Goal: Book appointment/travel/reservation

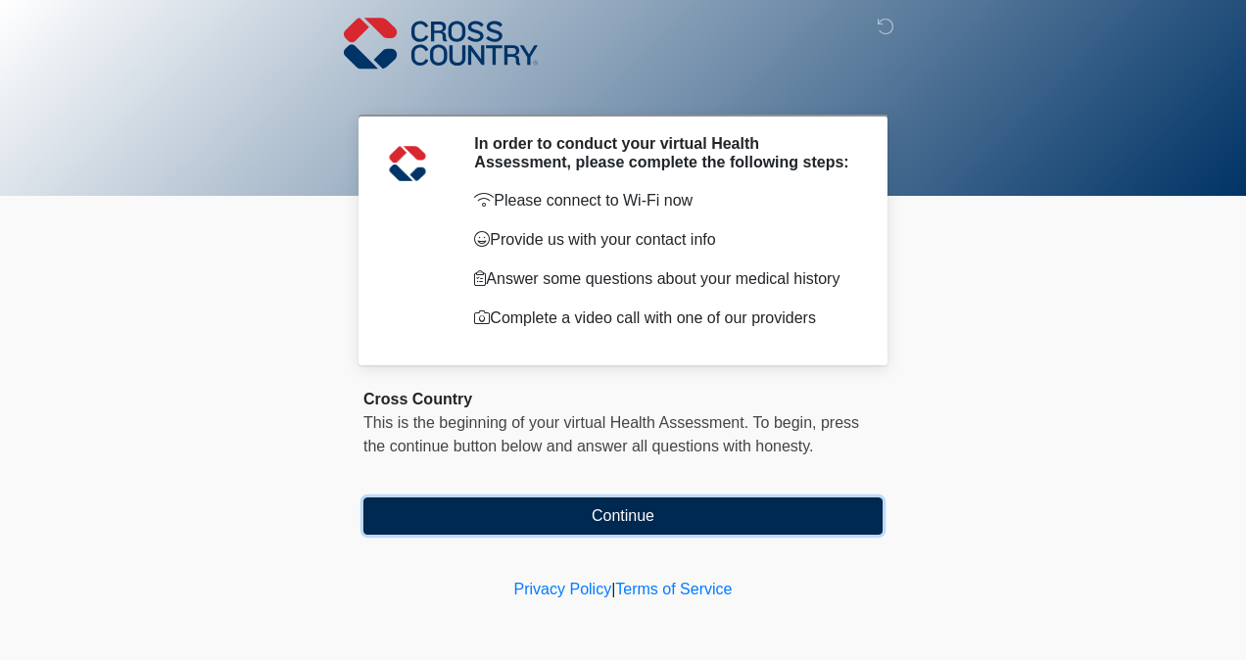
click at [670, 513] on button "Continue" at bounding box center [622, 516] width 519 height 37
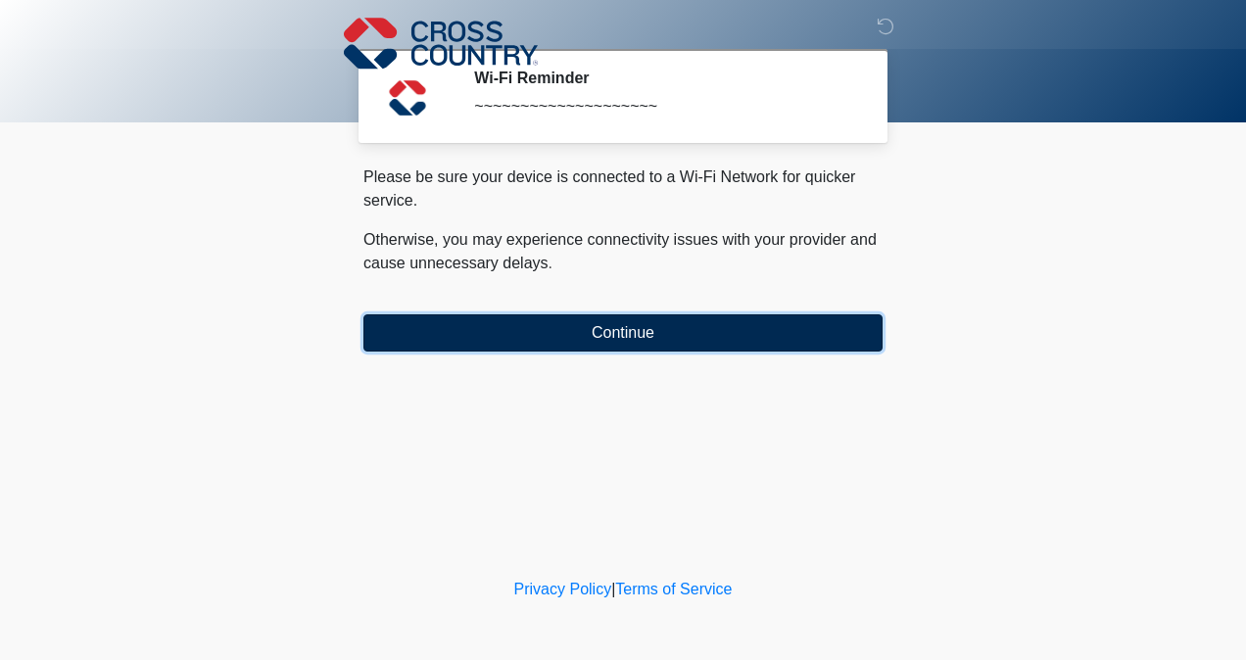
click at [642, 337] on button "Continue" at bounding box center [622, 332] width 519 height 37
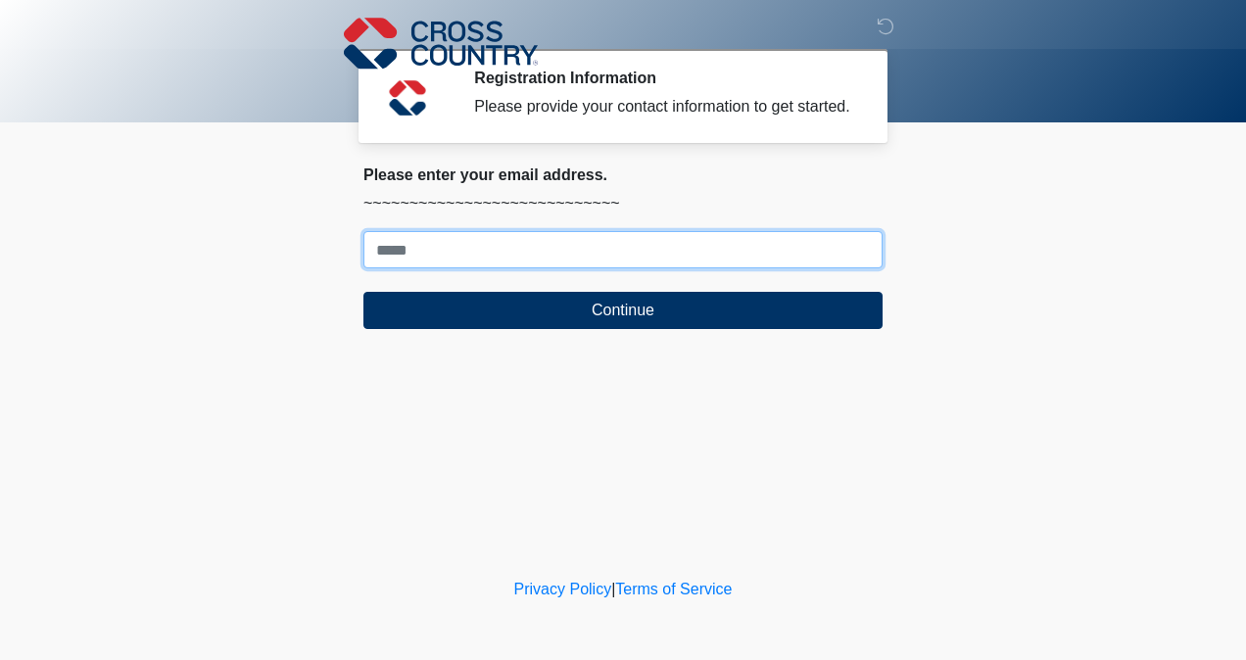
click at [655, 255] on input "Where should we email your response?" at bounding box center [622, 249] width 519 height 37
type input "**********"
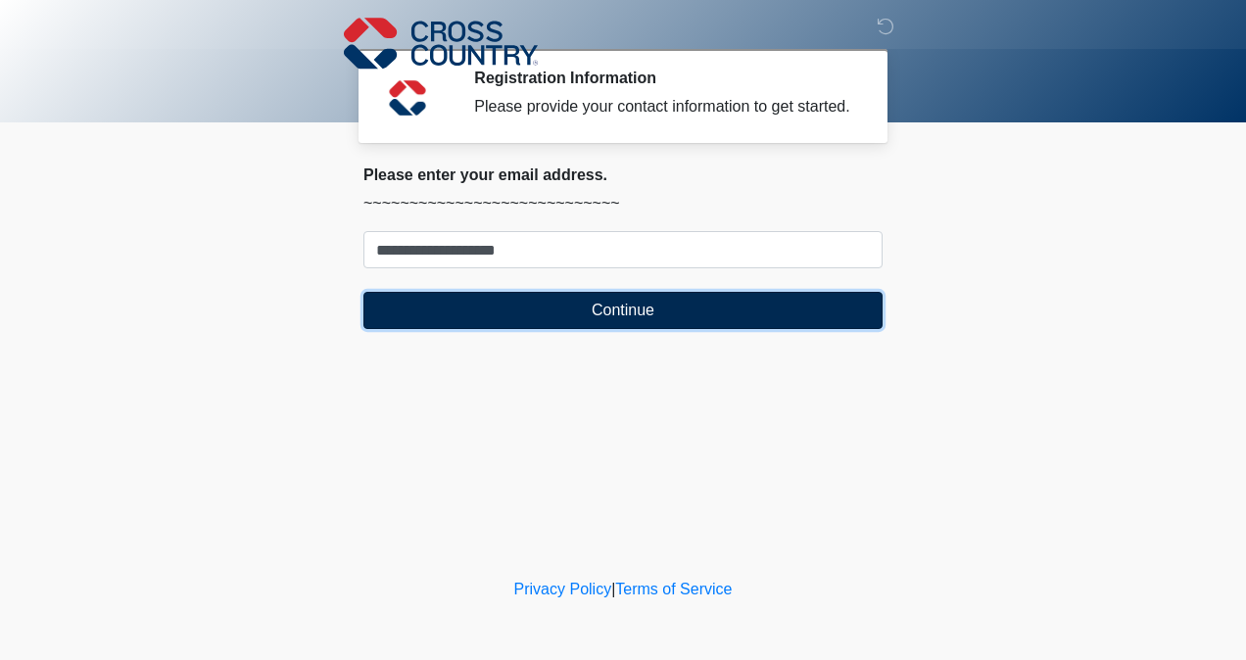
click at [597, 317] on button "Continue" at bounding box center [622, 310] width 519 height 37
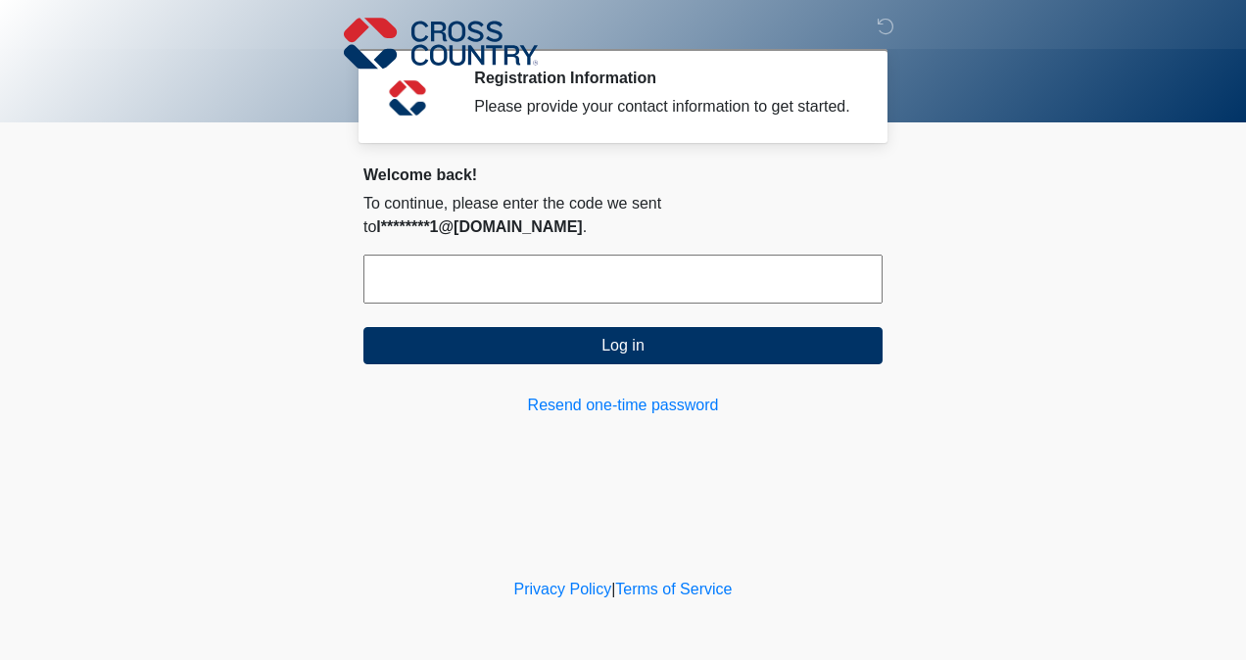
click at [451, 262] on input "text" at bounding box center [622, 279] width 519 height 49
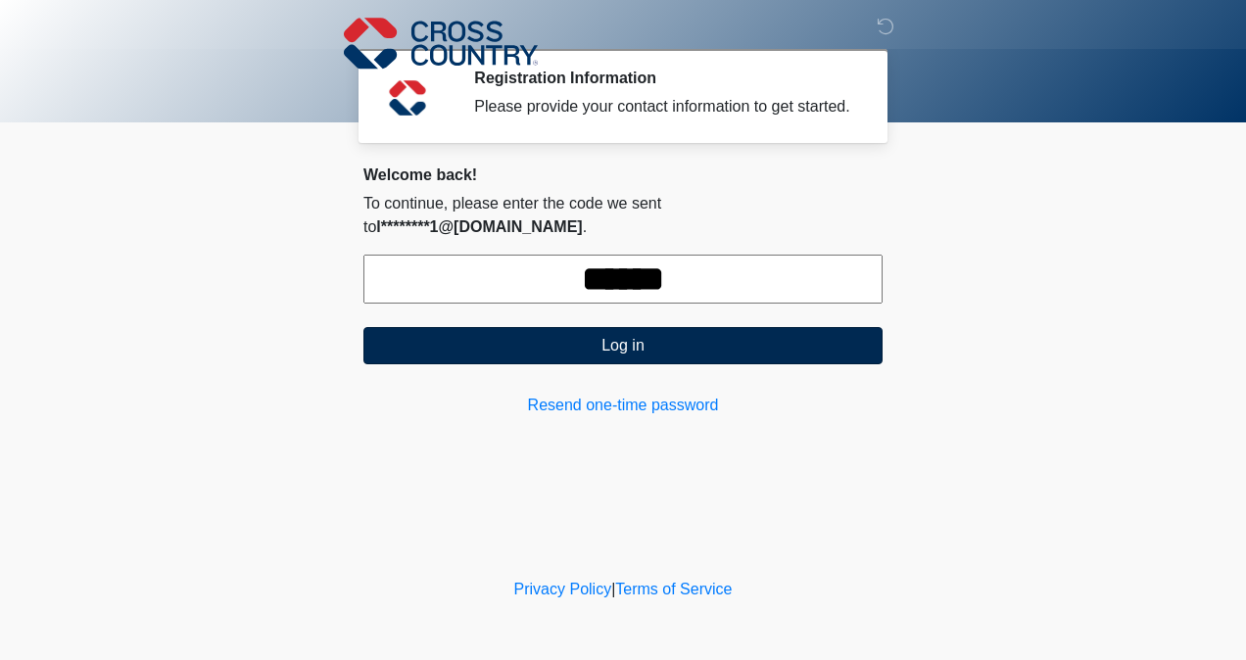
type input "******"
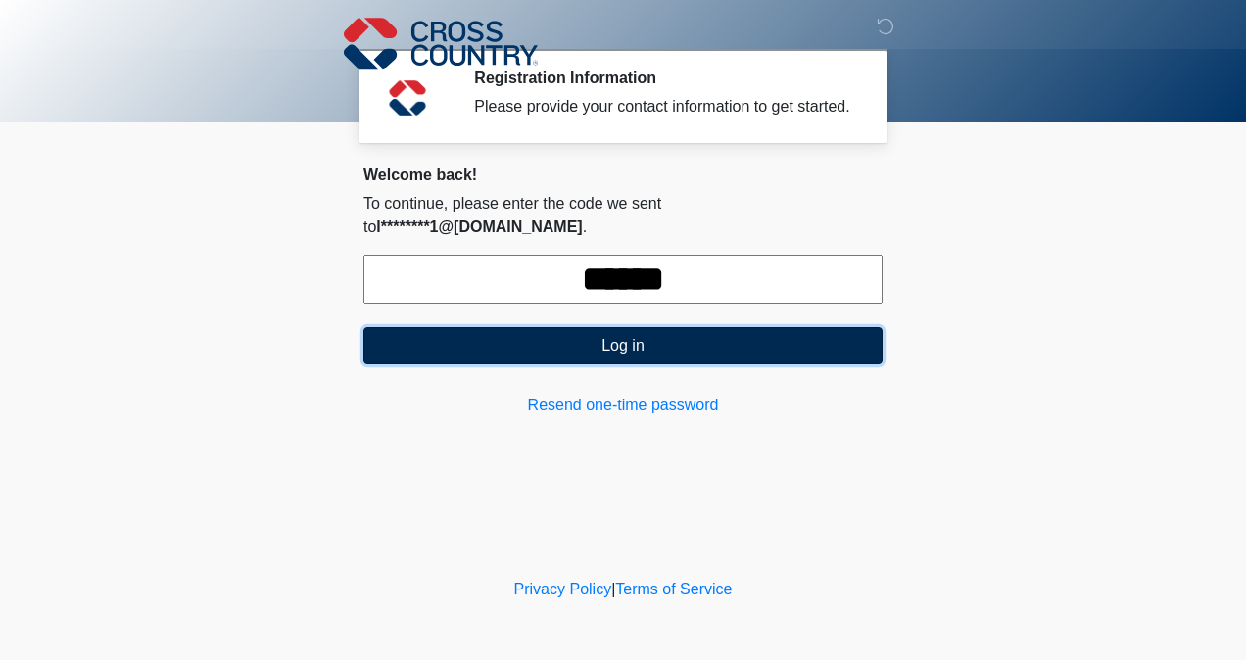
click at [616, 327] on button "Log in" at bounding box center [622, 345] width 519 height 37
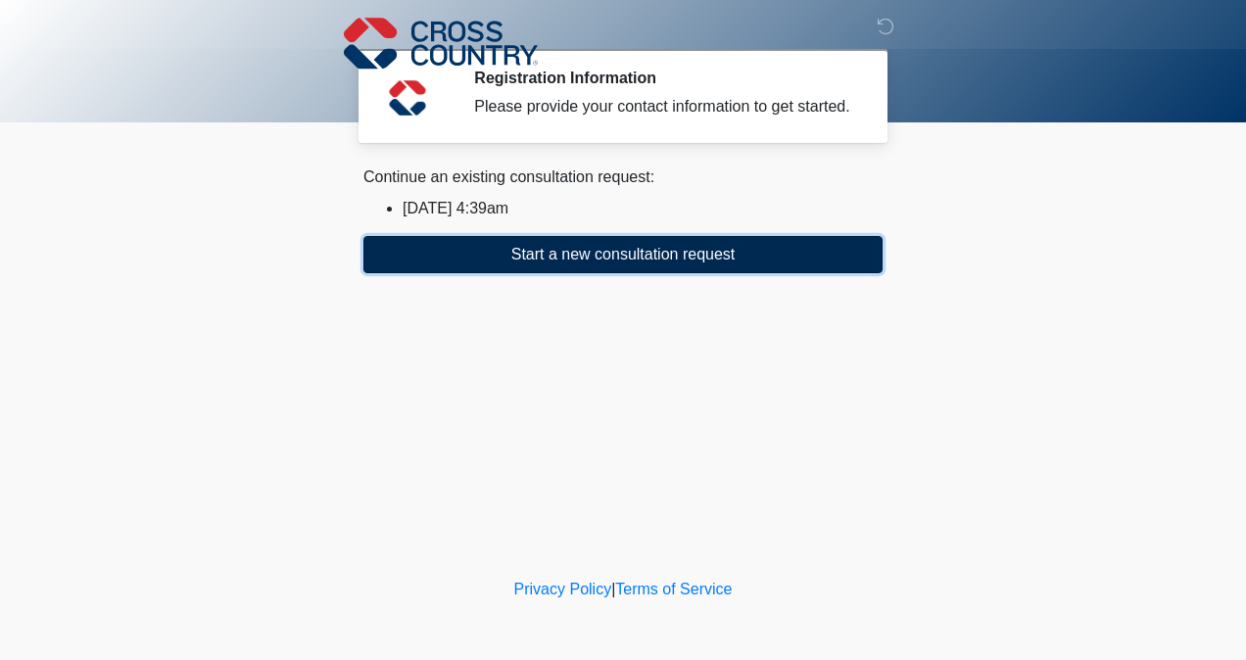
click at [647, 249] on button "Start a new consultation request" at bounding box center [622, 254] width 519 height 37
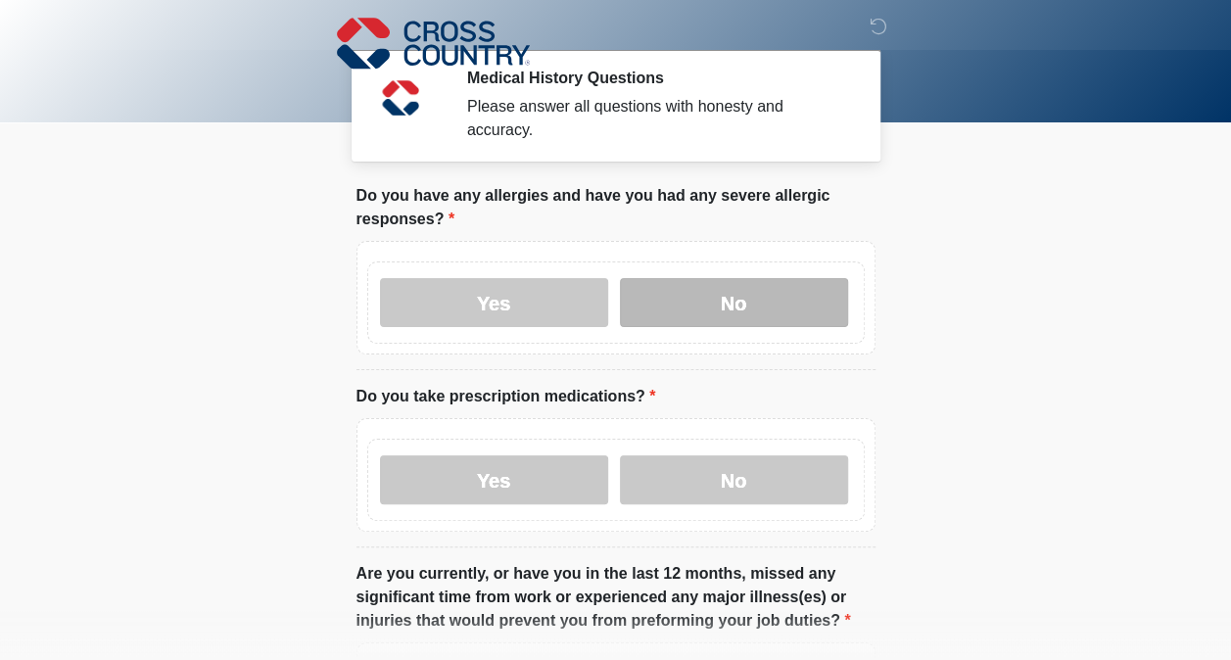
click at [661, 286] on label "No" at bounding box center [734, 302] width 228 height 49
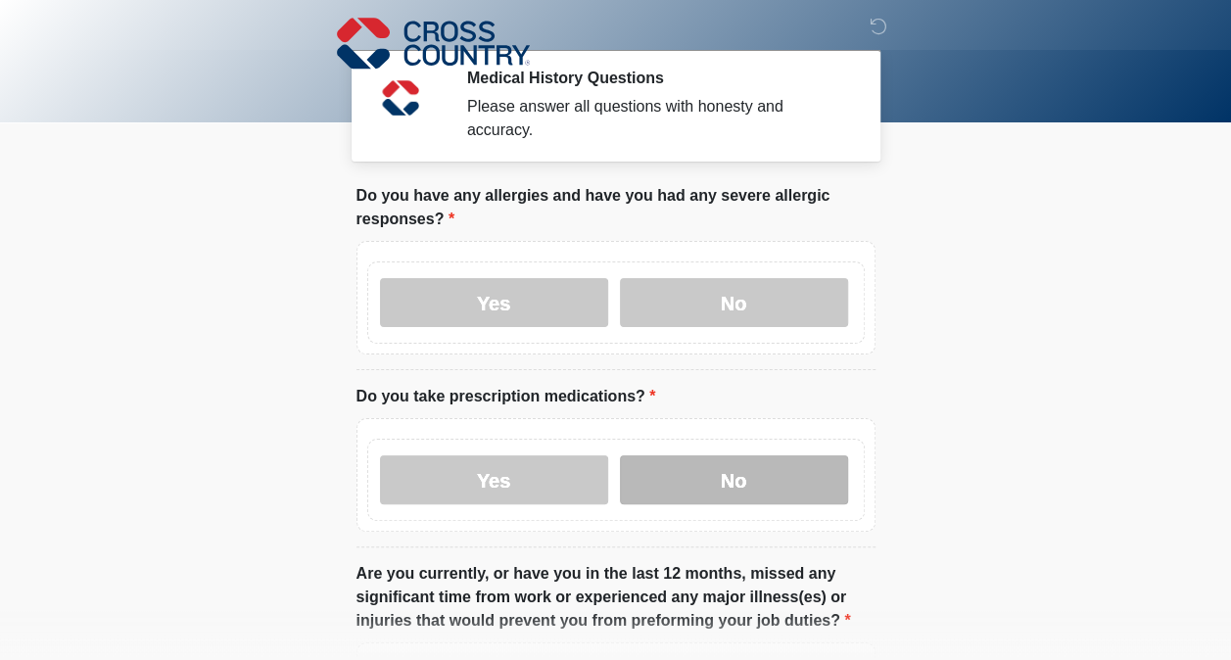
click at [694, 472] on label "No" at bounding box center [734, 479] width 228 height 49
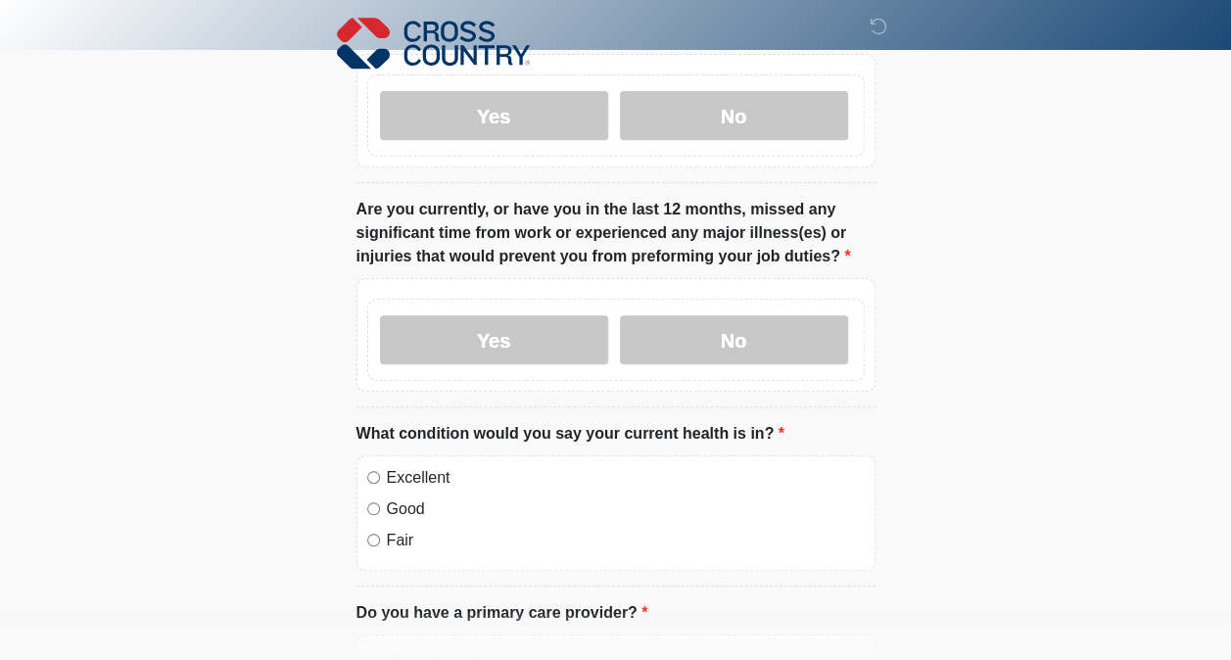
scroll to position [392, 0]
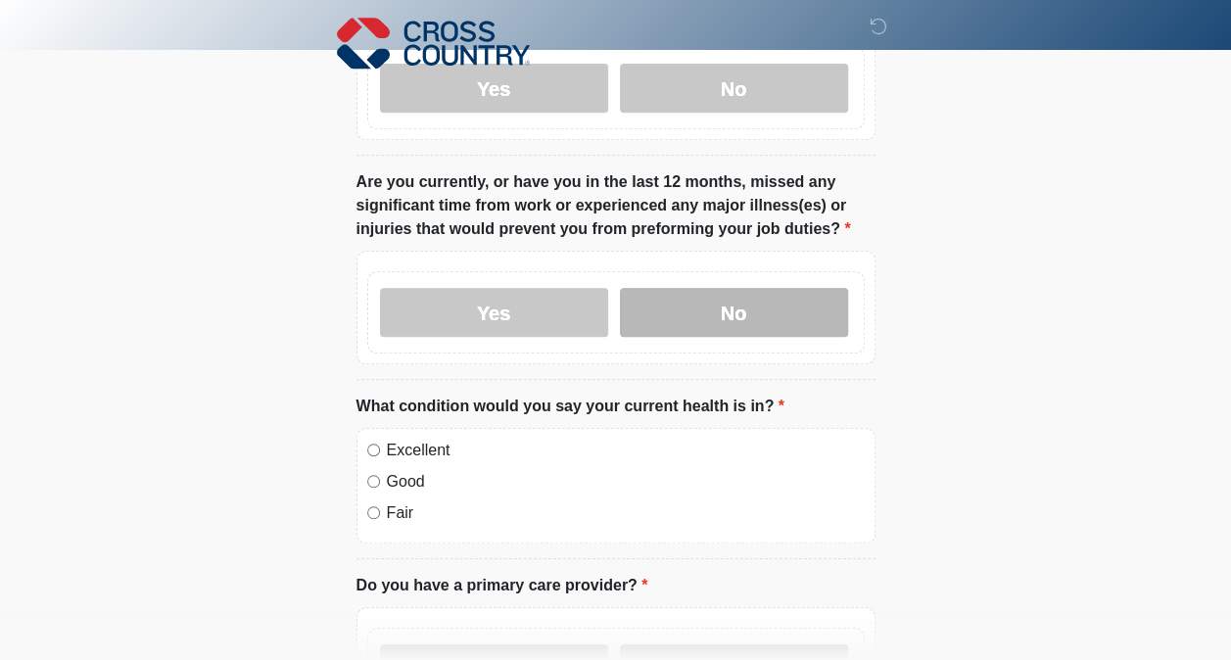
click at [735, 300] on label "No" at bounding box center [734, 312] width 228 height 49
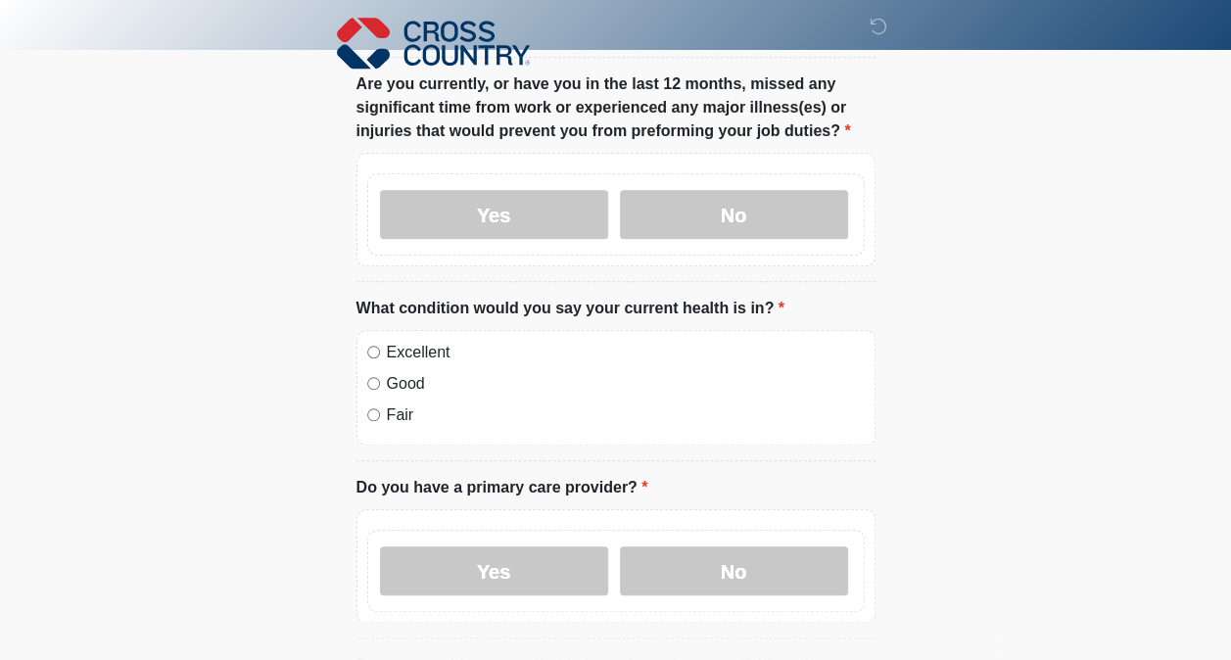
click at [372, 372] on div "Good" at bounding box center [616, 384] width 498 height 24
click at [691, 564] on label "No" at bounding box center [734, 571] width 228 height 49
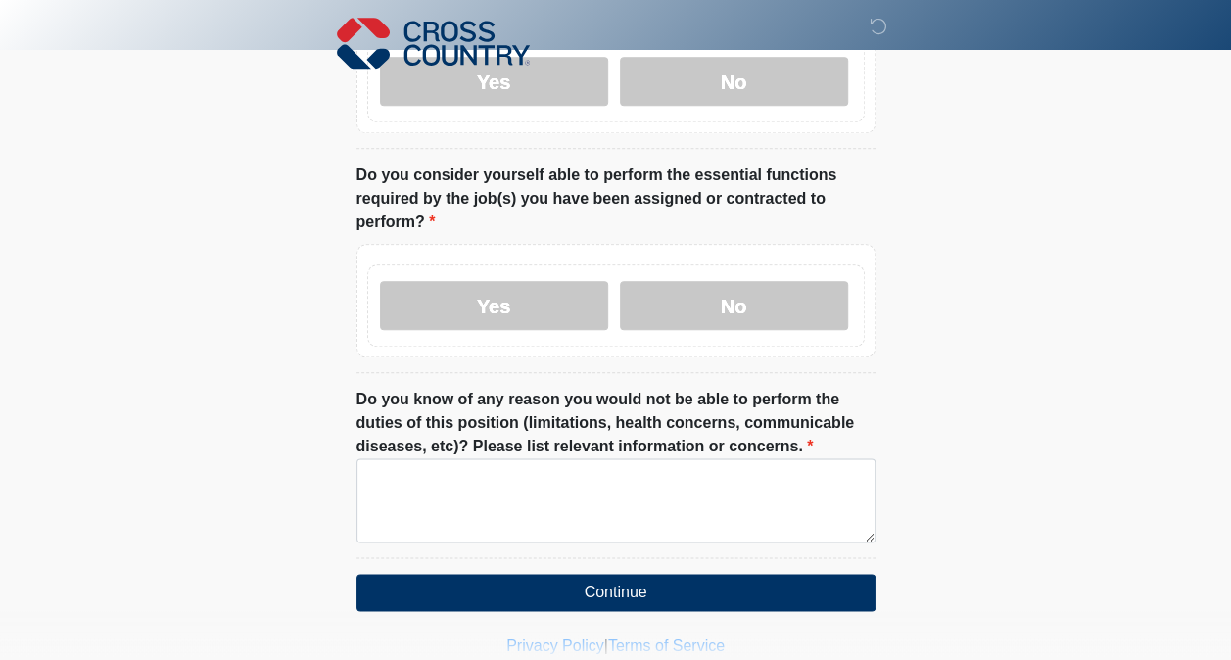
scroll to position [686, 0]
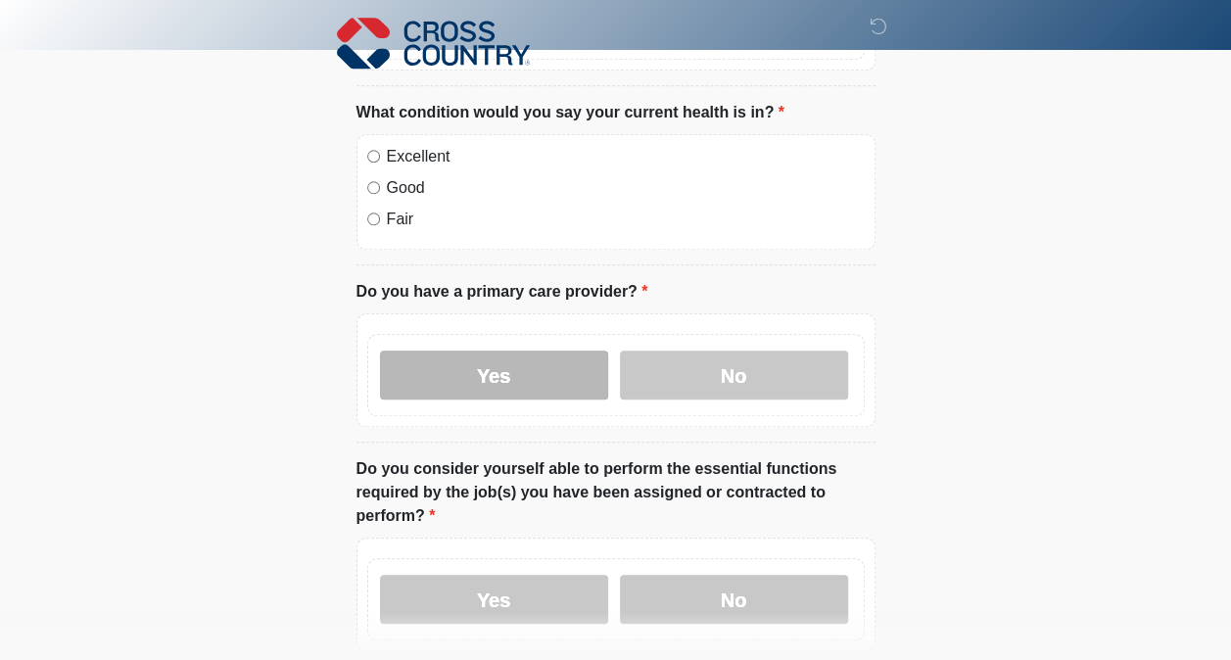
click at [486, 355] on label "Yes" at bounding box center [494, 375] width 228 height 49
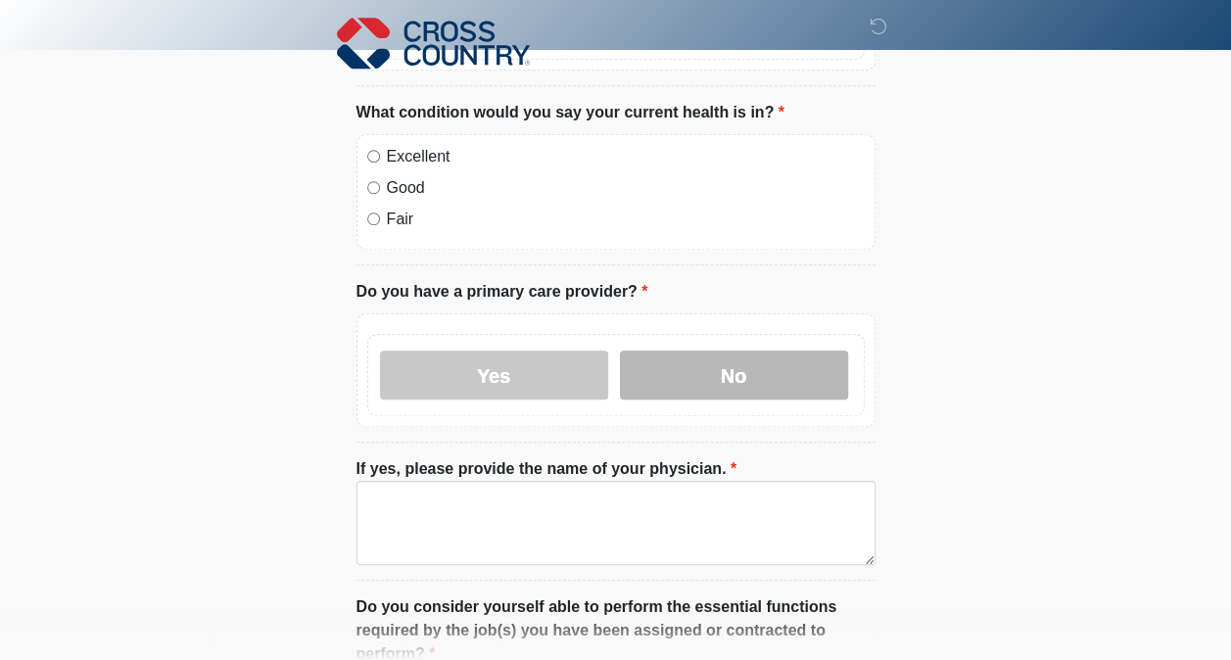
click at [688, 353] on label "No" at bounding box center [734, 375] width 228 height 49
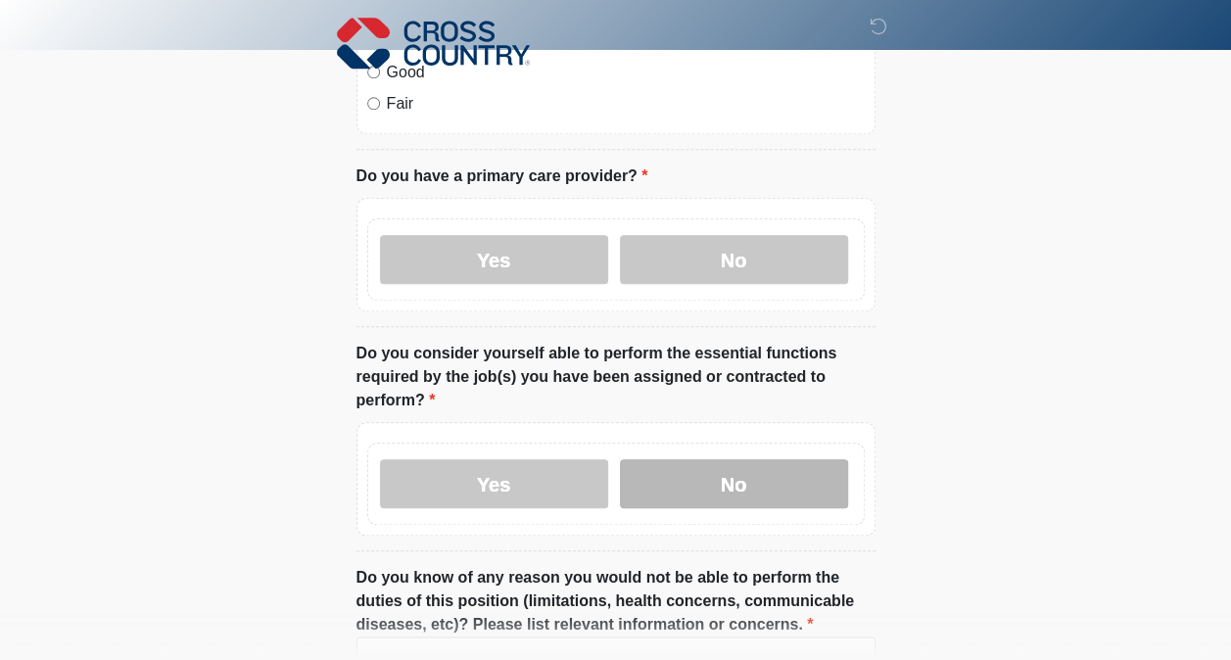
scroll to position [784, 0]
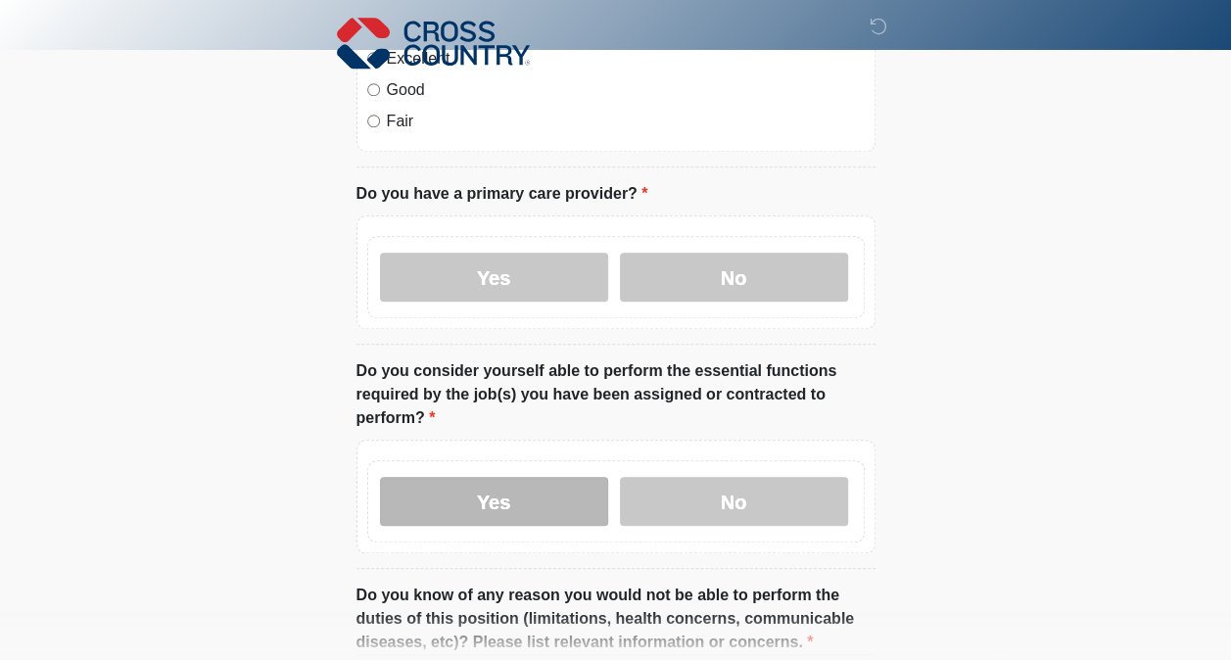
click at [556, 481] on label "Yes" at bounding box center [494, 501] width 228 height 49
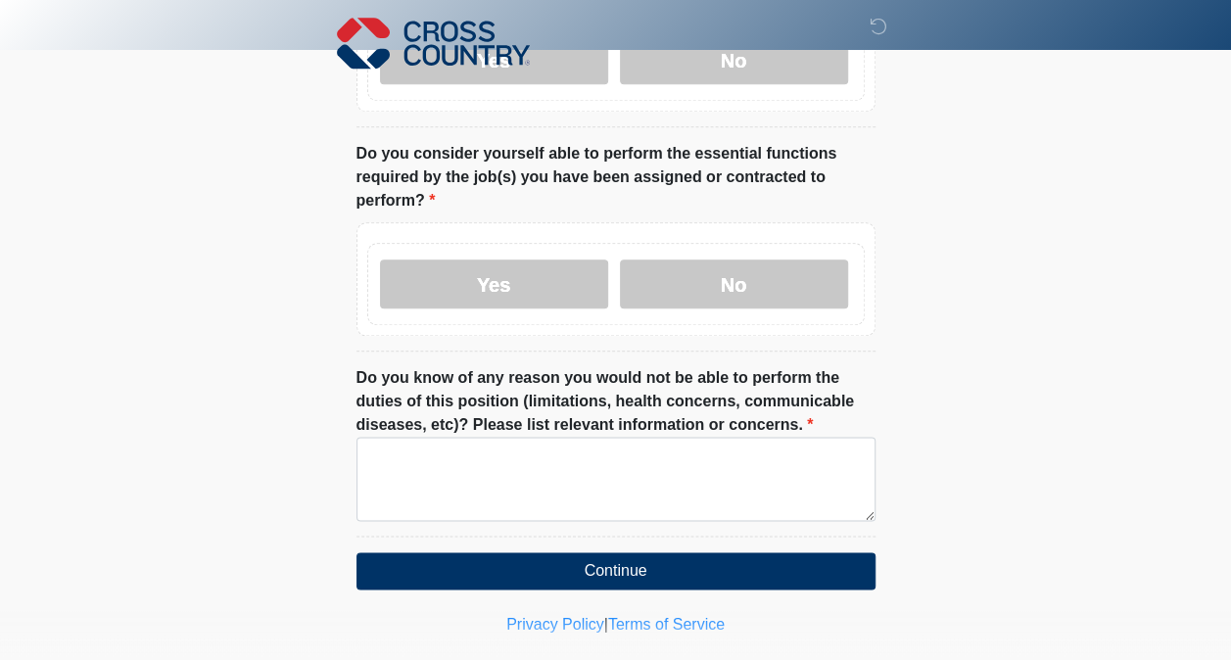
scroll to position [1007, 0]
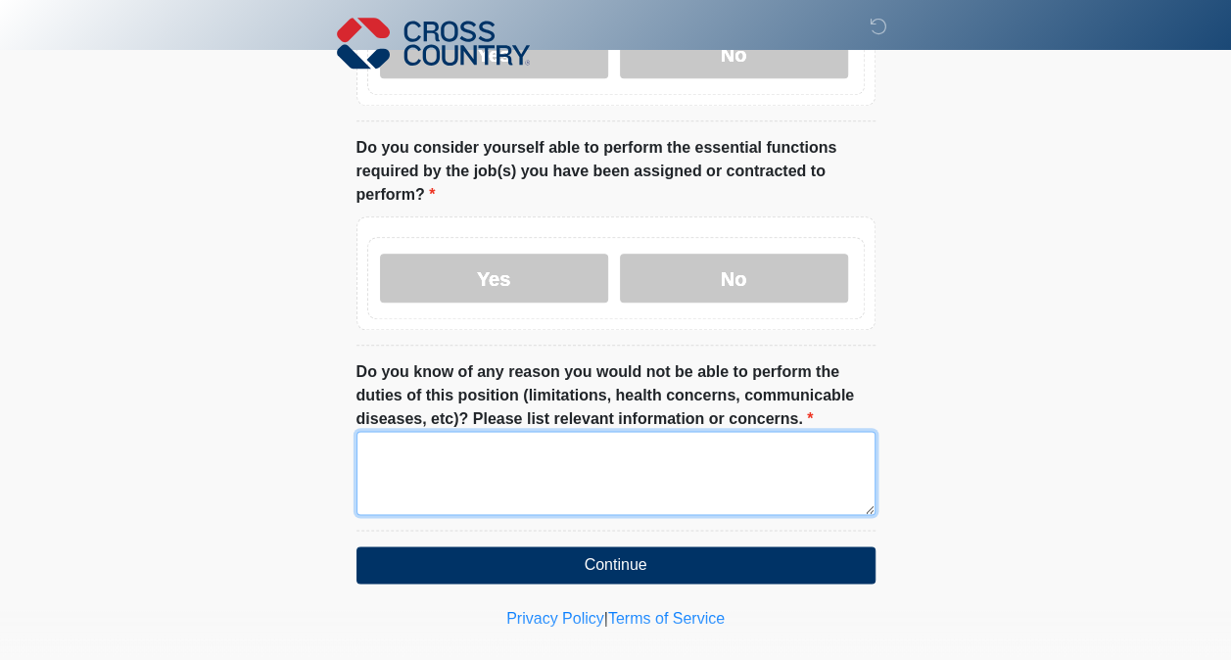
click at [519, 445] on textarea "Do you know of any reason you would not be able to perform the duties of this p…" at bounding box center [616, 473] width 519 height 84
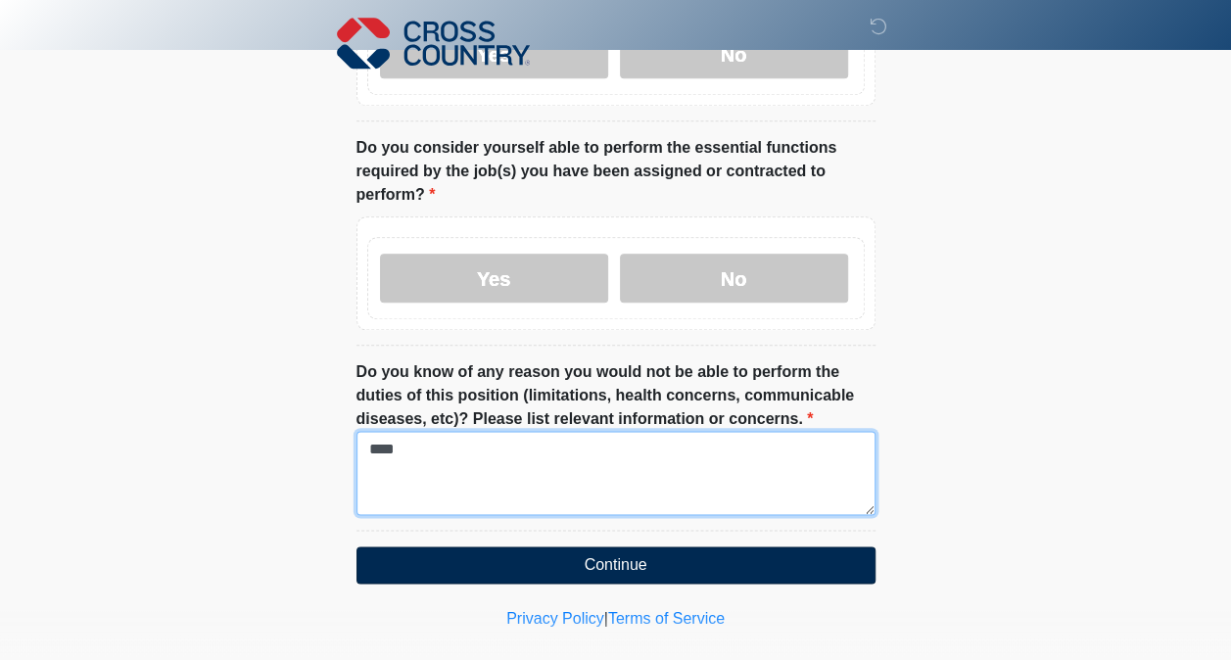
type textarea "****"
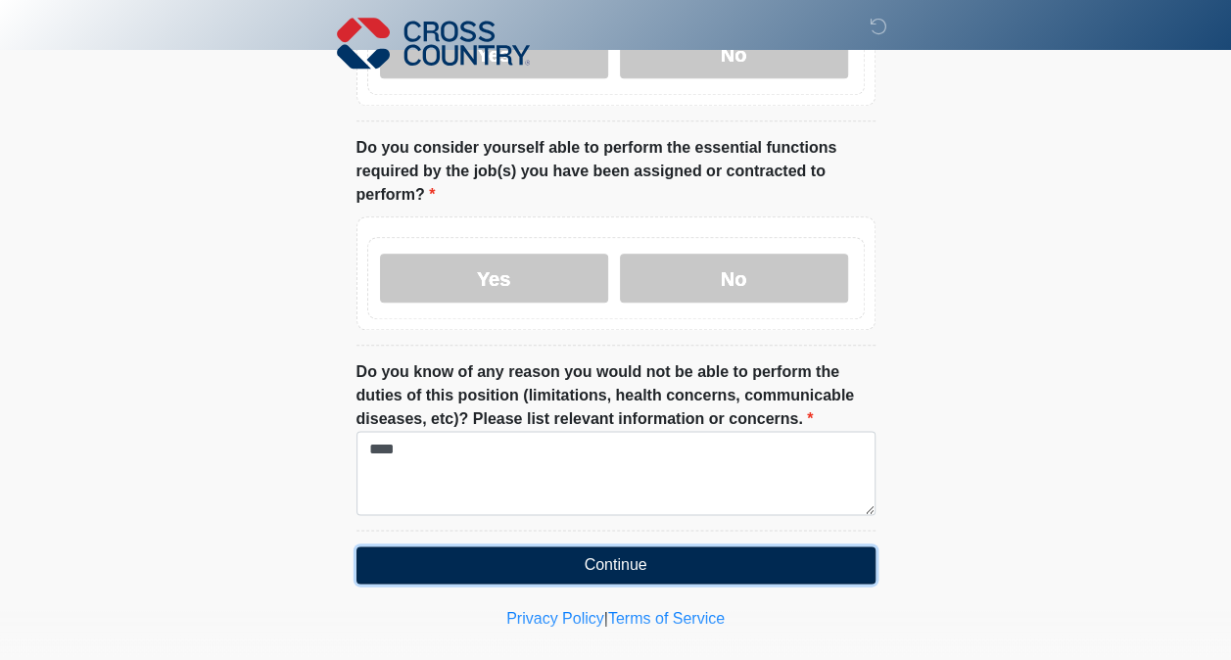
click at [588, 547] on button "Continue" at bounding box center [616, 565] width 519 height 37
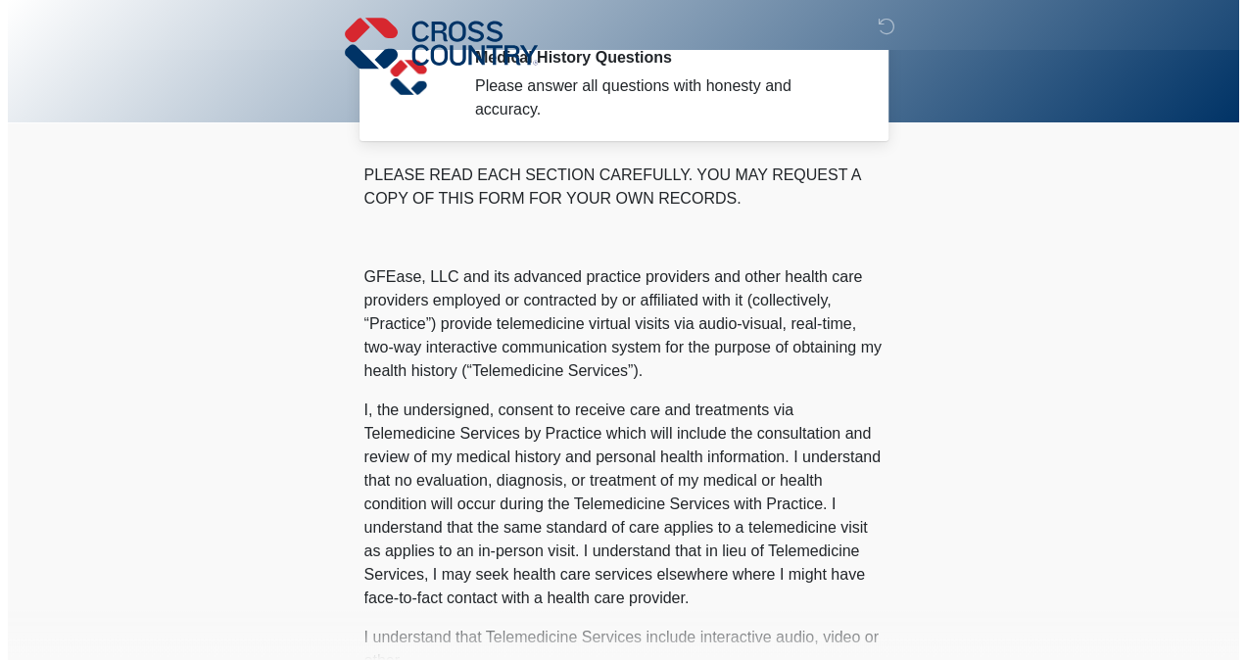
scroll to position [0, 0]
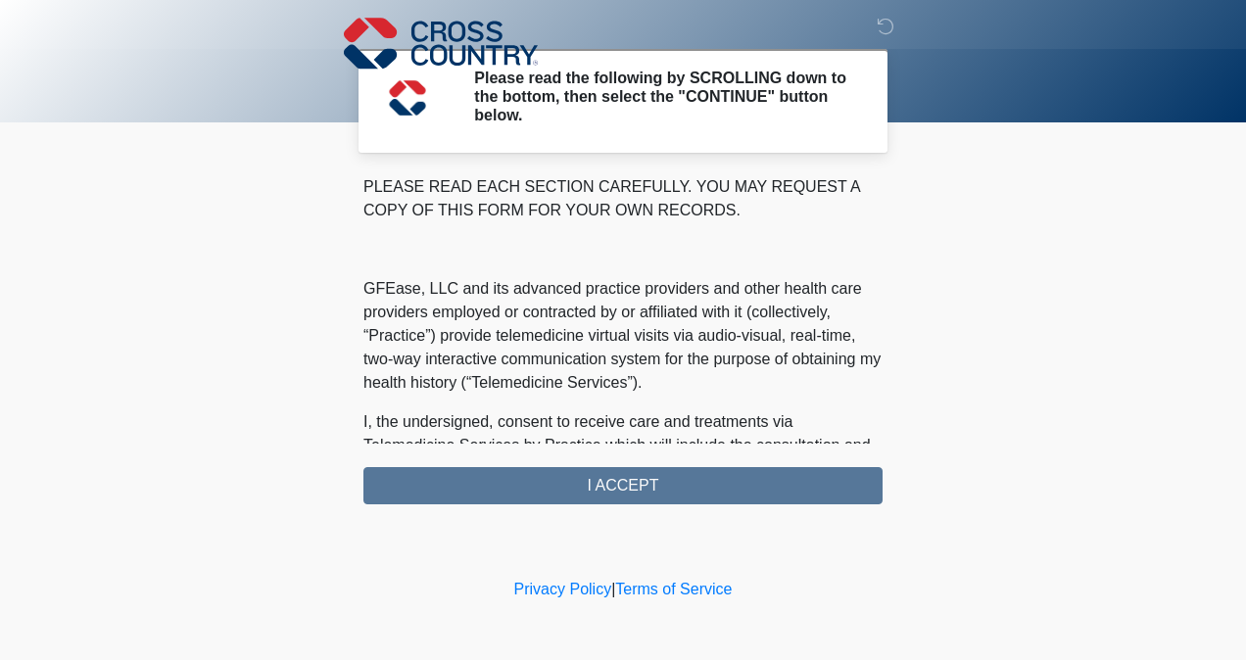
click at [589, 483] on div "PLEASE READ EACH SECTION CAREFULLY. YOU MAY REQUEST A COPY OF THIS FORM FOR YOU…" at bounding box center [622, 339] width 519 height 329
drag, startPoint x: 590, startPoint y: 482, endPoint x: 608, endPoint y: 469, distance: 22.5
click at [591, 480] on div "PLEASE READ EACH SECTION CAREFULLY. YOU MAY REQUEST A COPY OF THIS FORM FOR YOU…" at bounding box center [622, 339] width 519 height 329
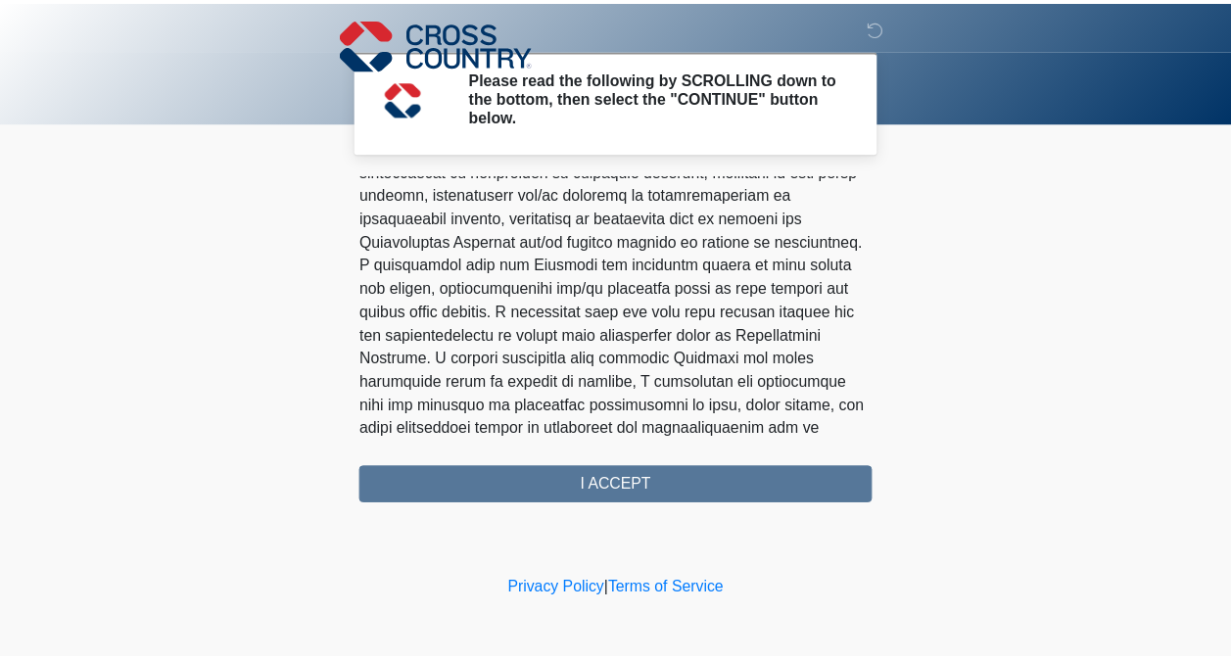
scroll to position [1299, 0]
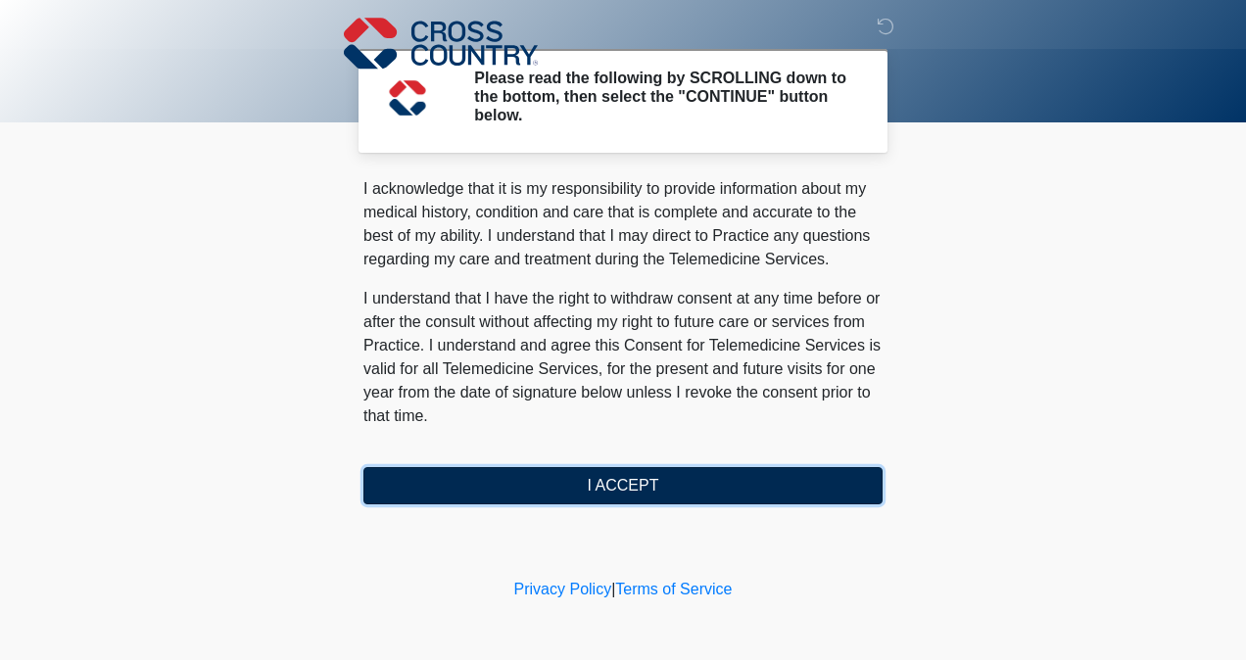
click at [642, 476] on button "I ACCEPT" at bounding box center [622, 485] width 519 height 37
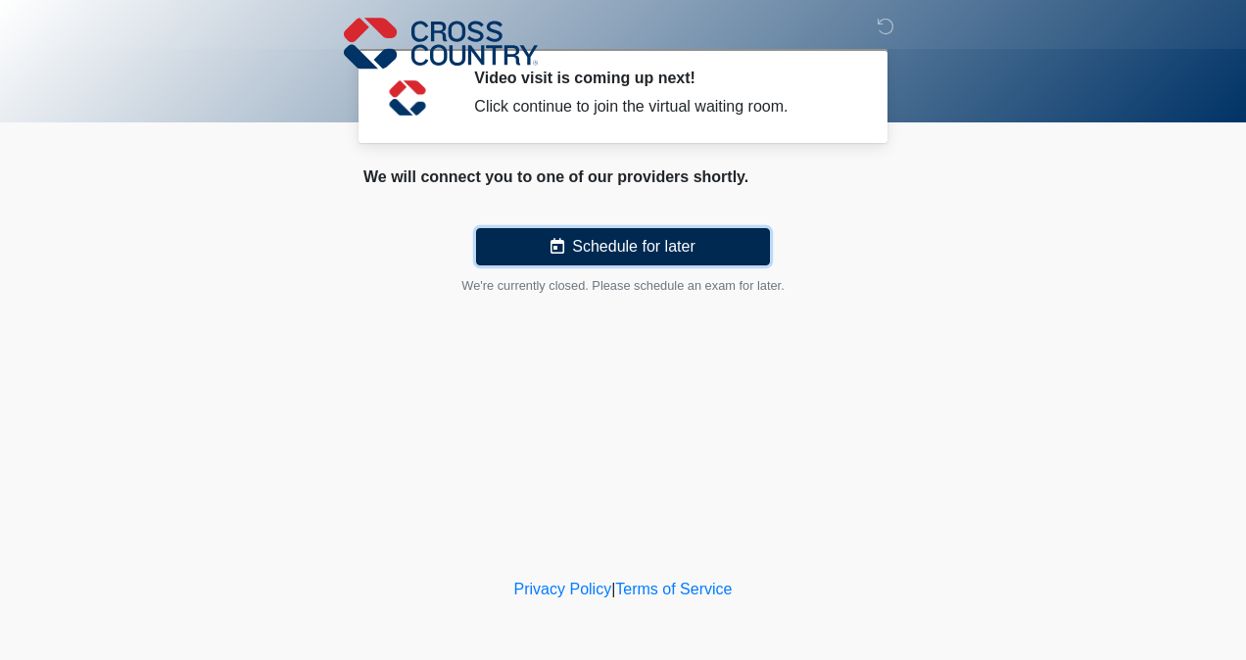
click at [656, 251] on button "Schedule for later" at bounding box center [623, 246] width 294 height 37
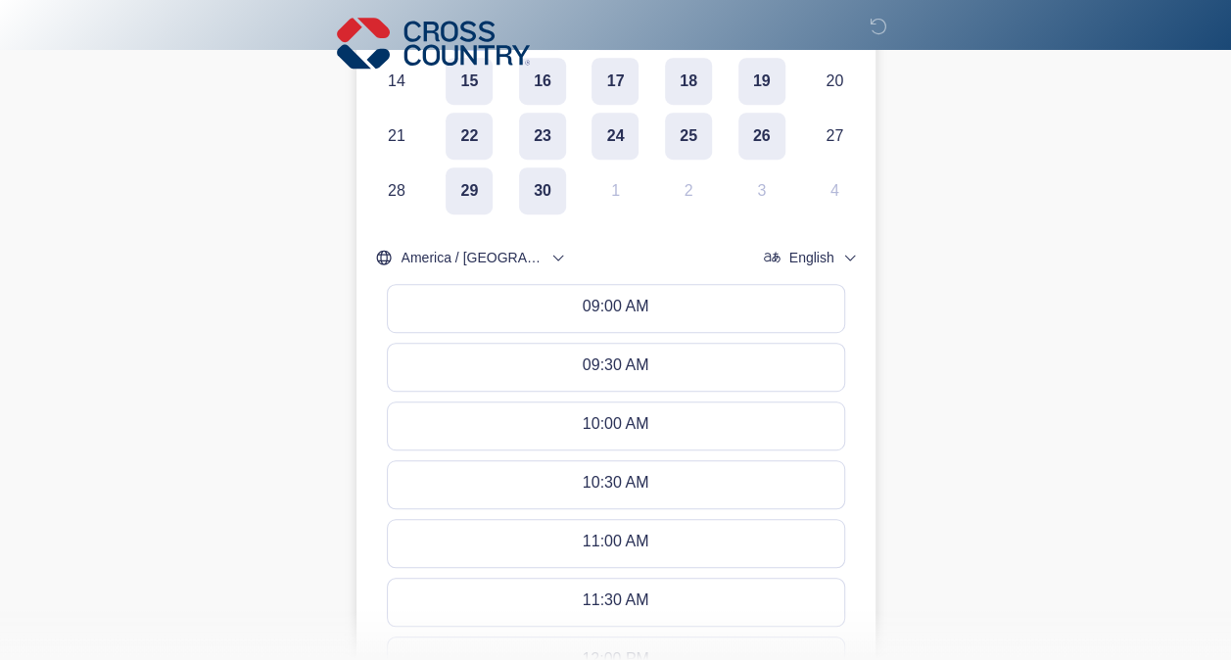
scroll to position [490, 0]
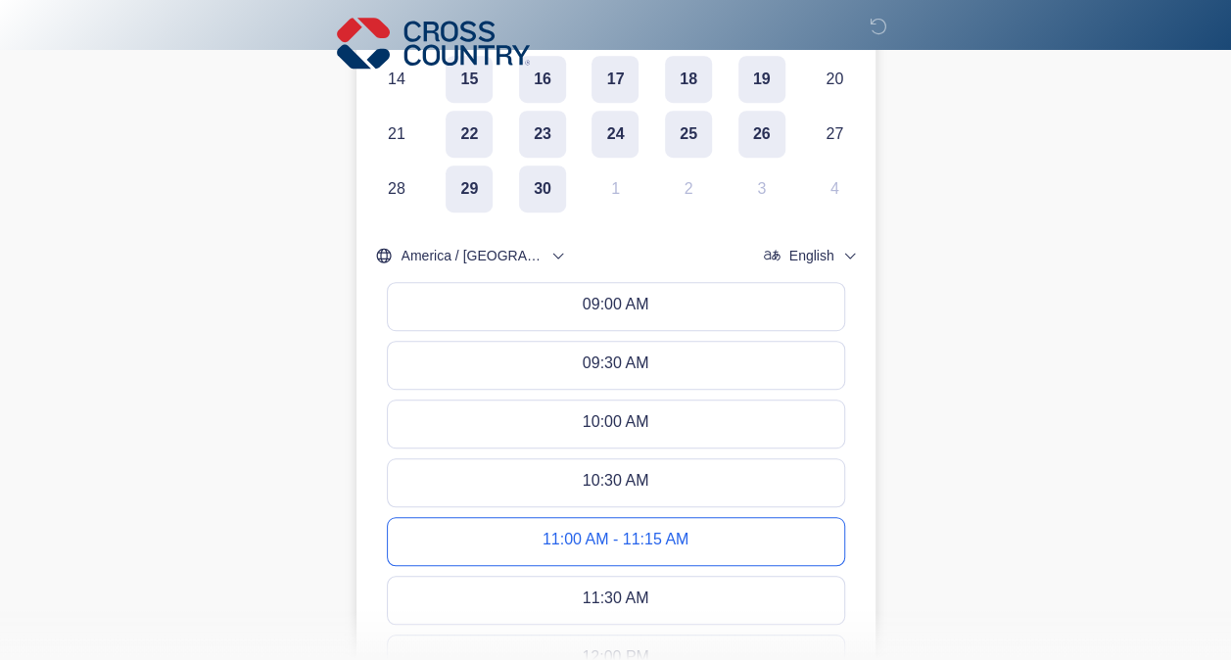
click at [611, 548] on div "11:00 AM - 11:15 AM" at bounding box center [616, 542] width 146 height 22
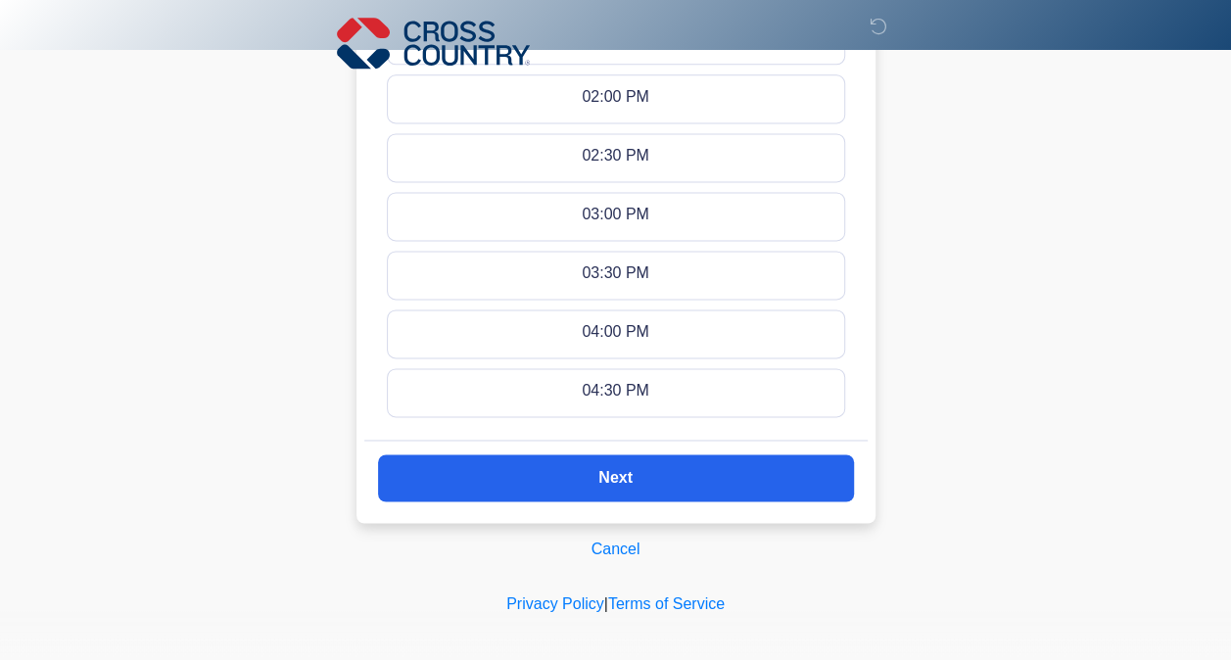
scroll to position [1295, 0]
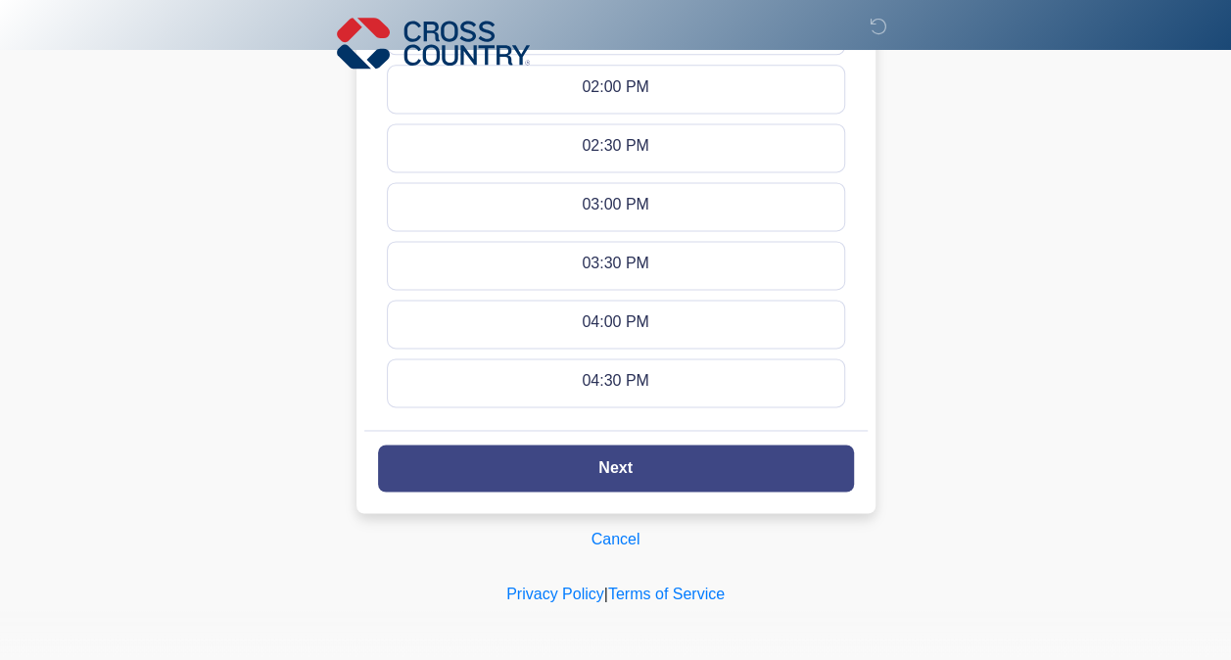
click at [697, 476] on button "Next" at bounding box center [616, 468] width 476 height 47
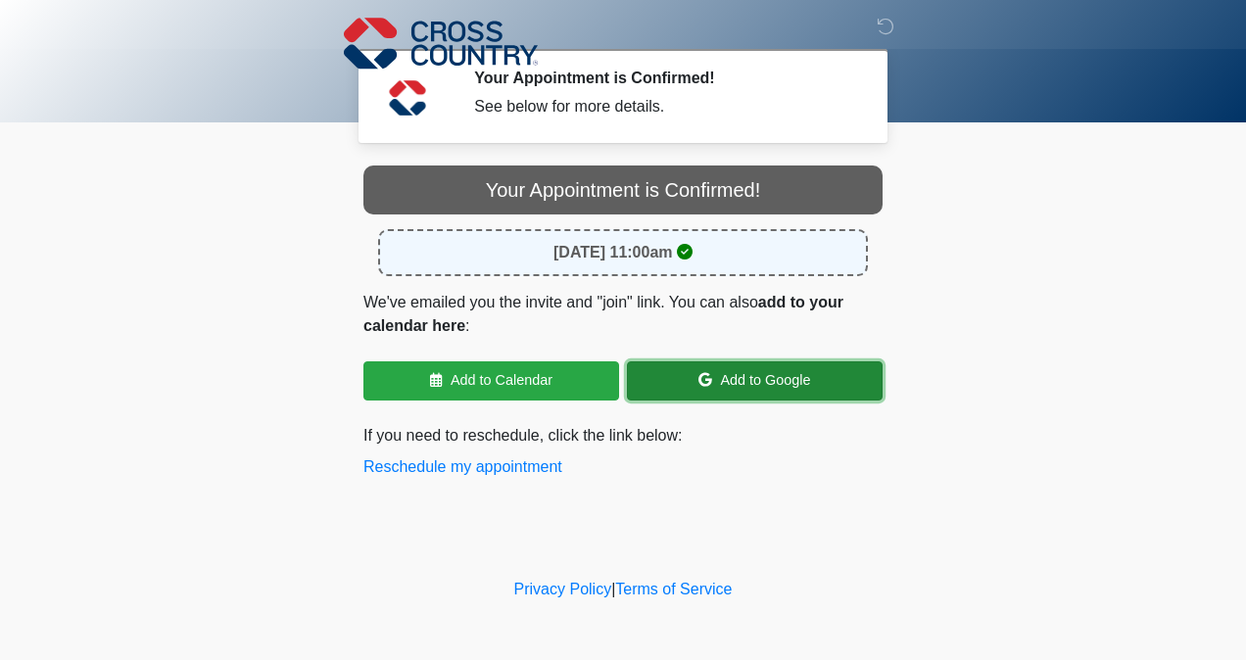
click at [721, 383] on link "Add to Google" at bounding box center [755, 380] width 256 height 39
